Goal: Book appointment/travel/reservation

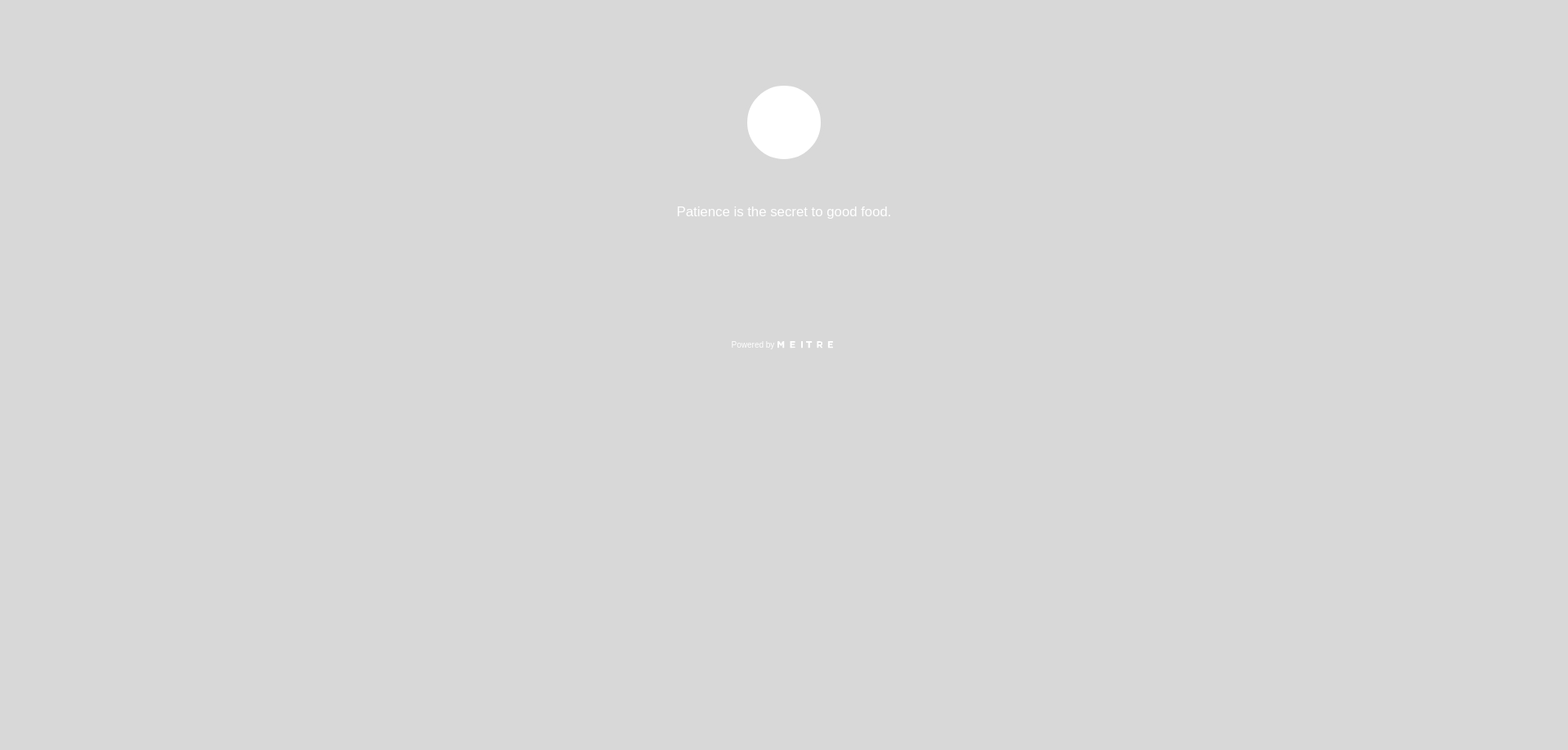
select select "es"
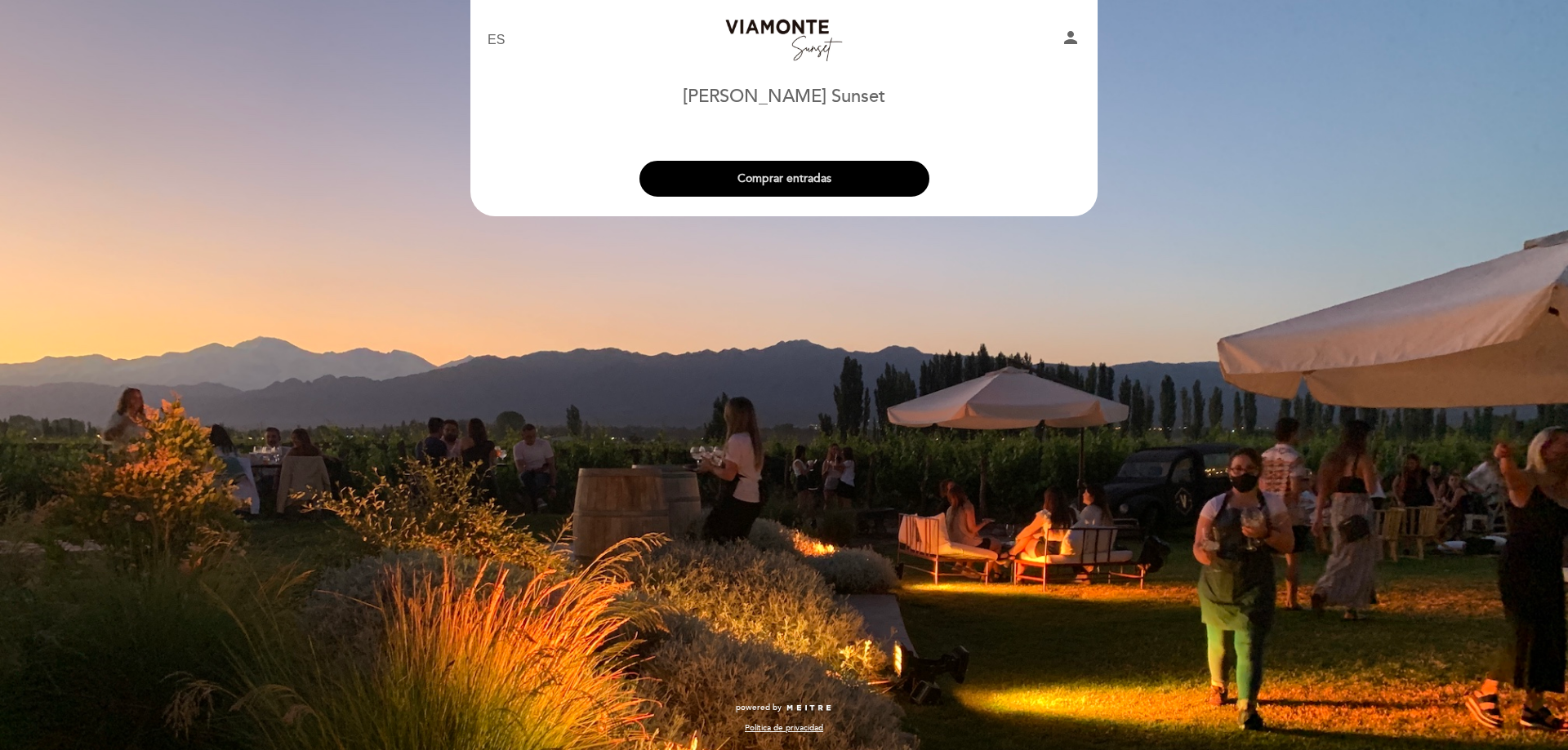
click at [807, 177] on button "Comprar entradas" at bounding box center [784, 178] width 290 height 36
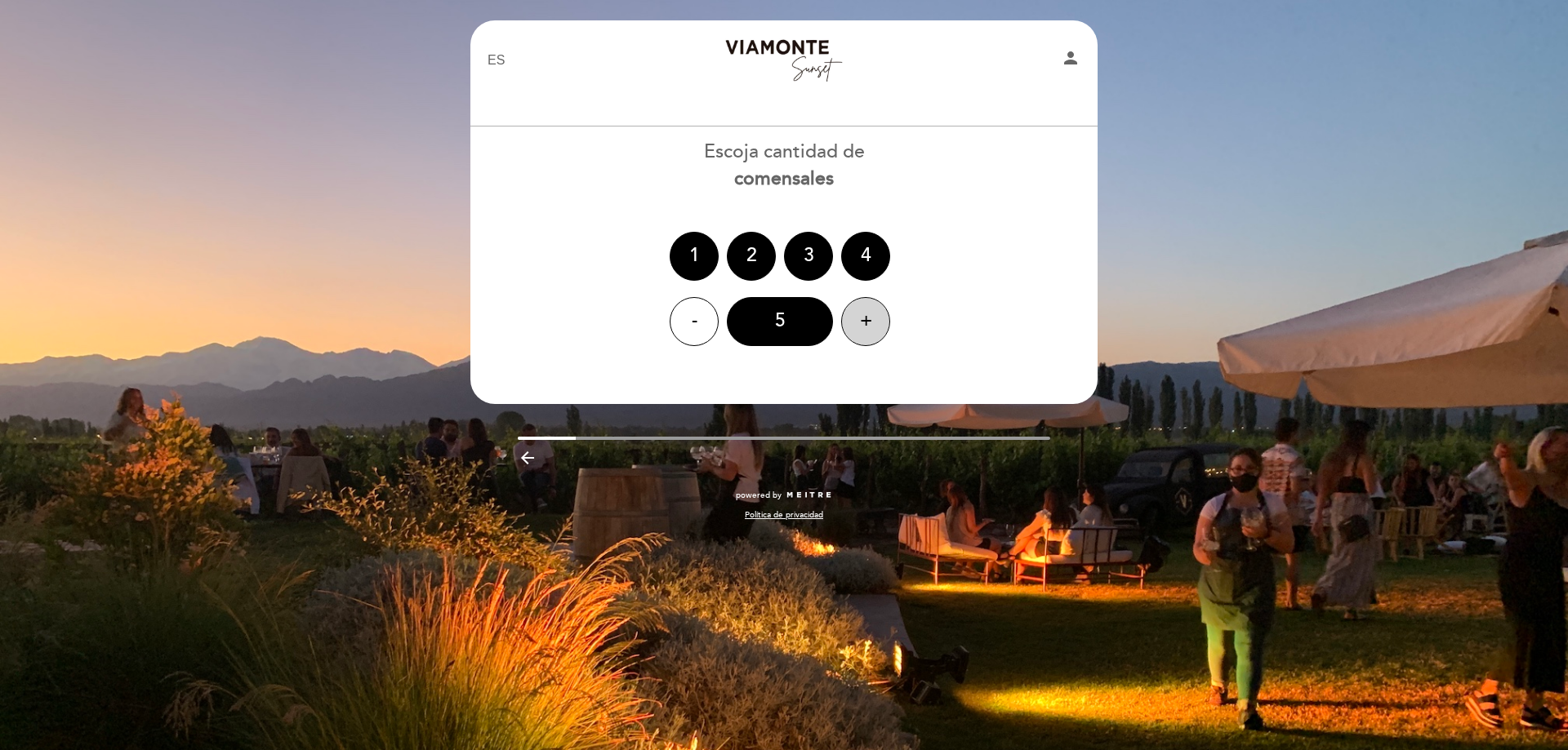
click at [885, 319] on div "+" at bounding box center [866, 321] width 49 height 49
click at [678, 327] on div "-" at bounding box center [694, 321] width 49 height 49
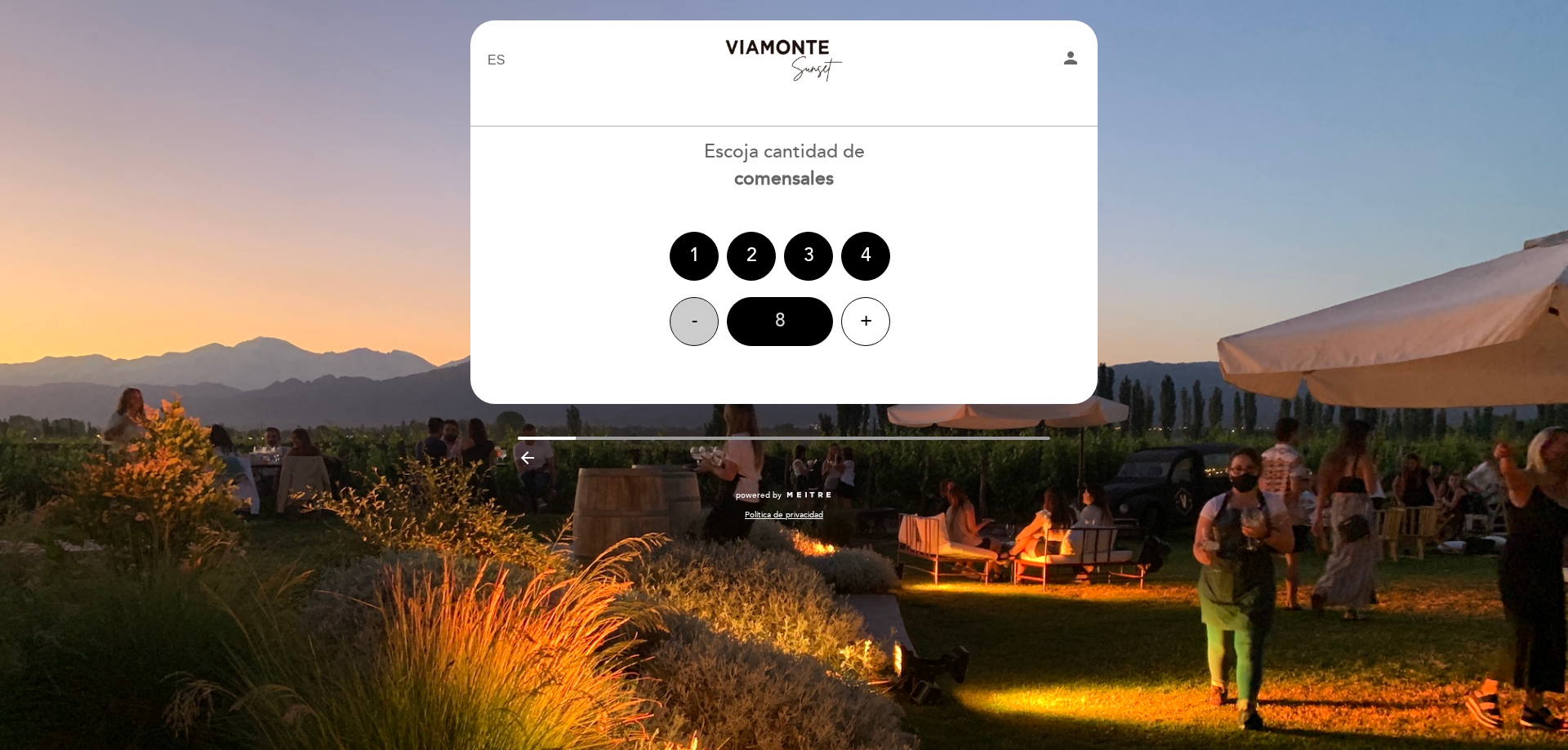
click at [763, 324] on div "8" at bounding box center [780, 321] width 106 height 49
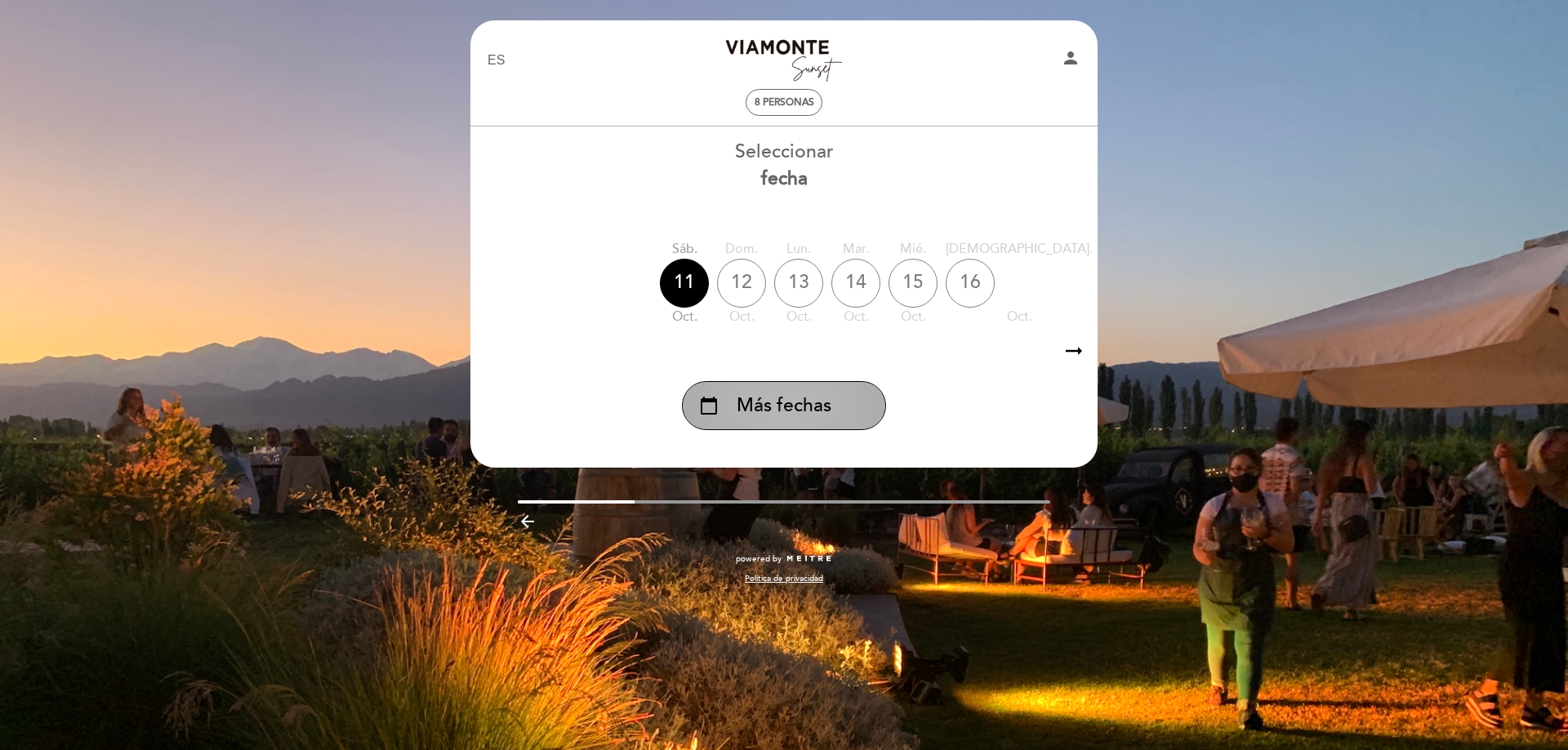
click at [817, 399] on span "Más fechas" at bounding box center [784, 406] width 95 height 27
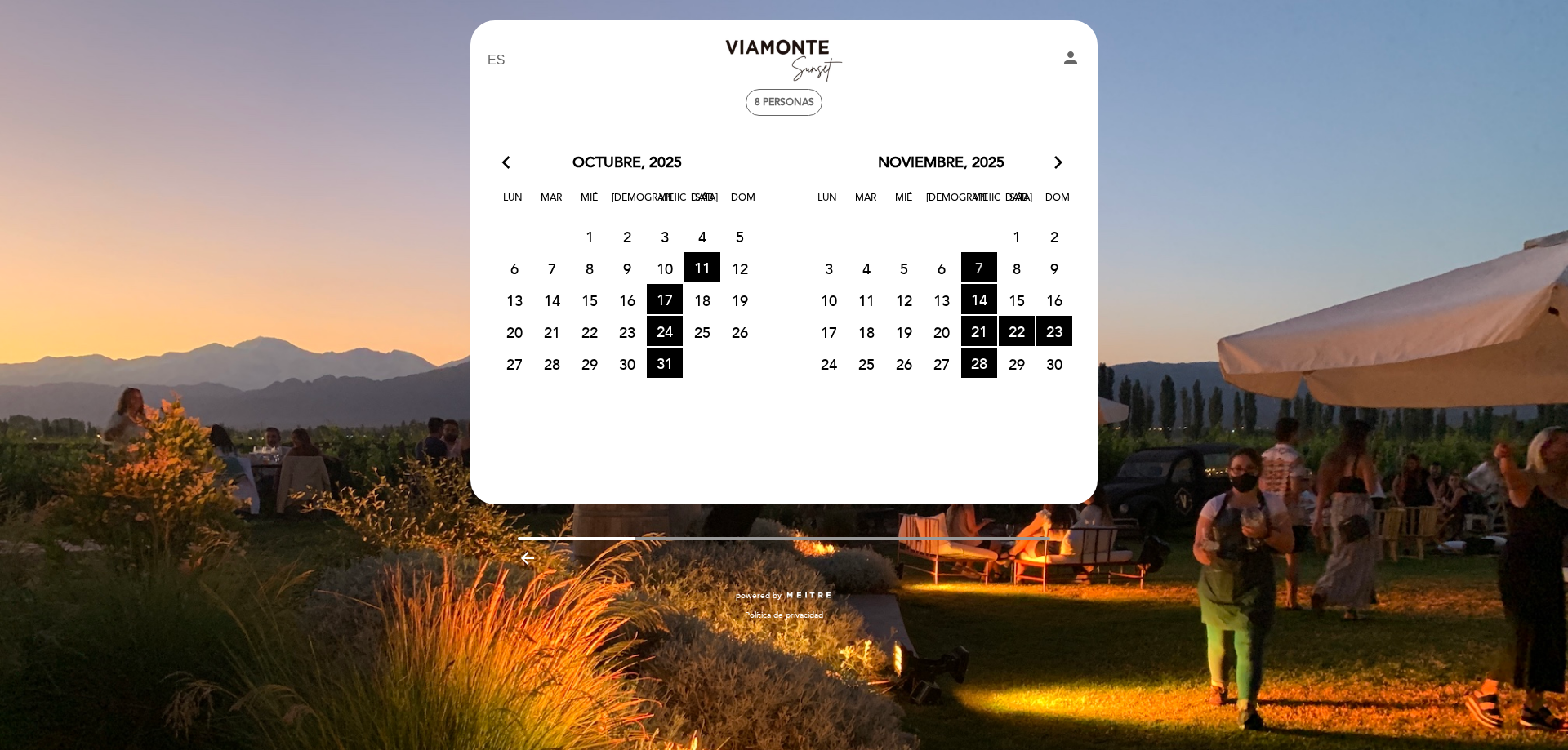
click at [986, 268] on span "7 HORA DE ENTRADAS DISPONIBLES" at bounding box center [979, 268] width 36 height 30
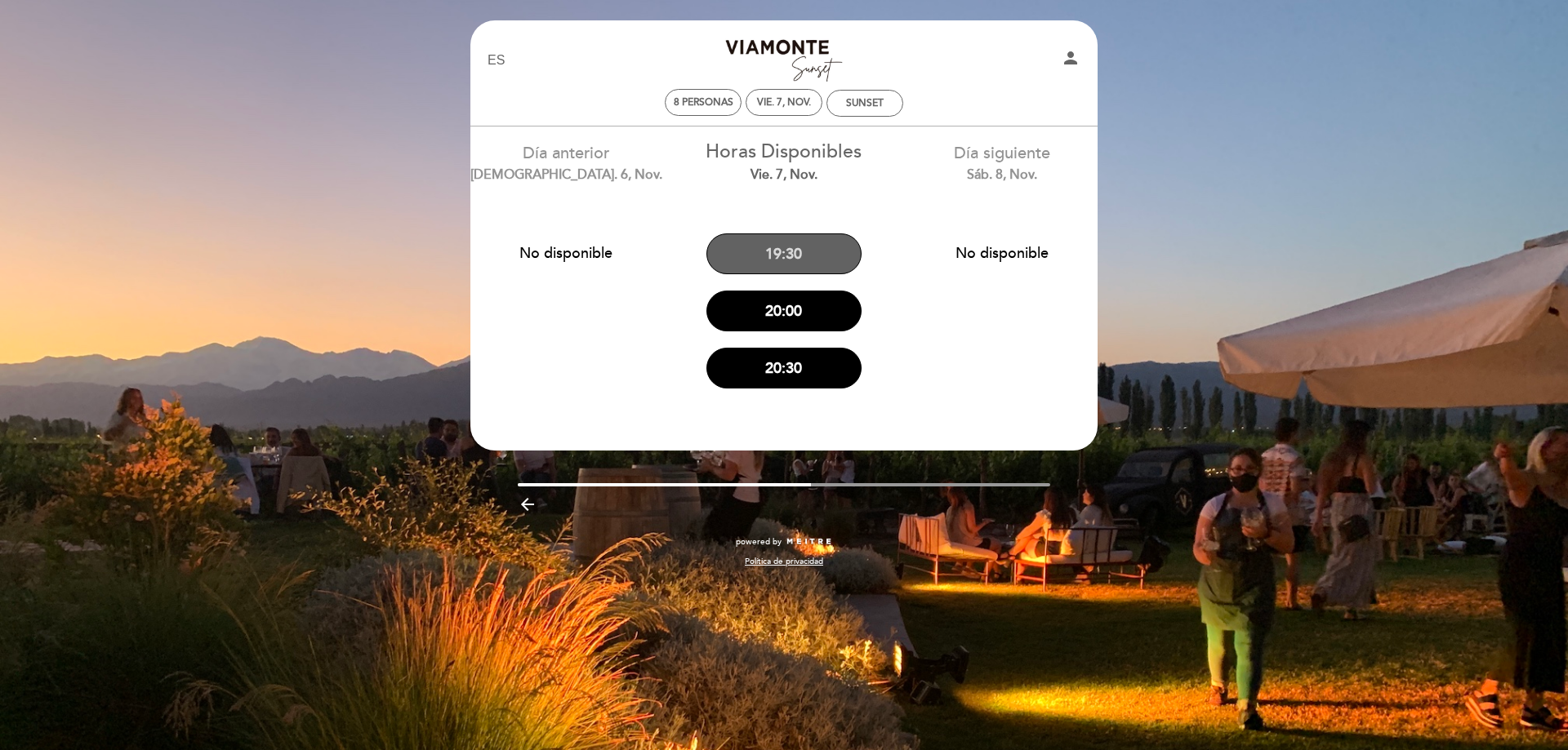
click at [792, 260] on button "19:30" at bounding box center [784, 254] width 155 height 41
